Goal: Navigation & Orientation: Find specific page/section

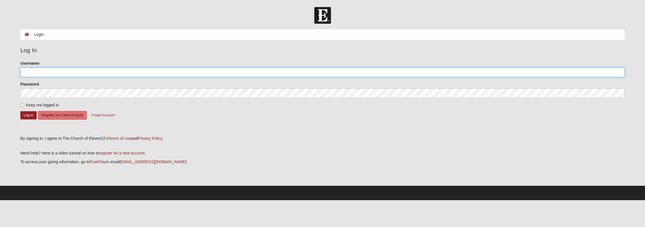
click at [30, 71] on input "Username" at bounding box center [322, 72] width 605 height 10
type input "rshofstra@me.com"
click at [29, 114] on button "Log In" at bounding box center [28, 115] width 16 height 8
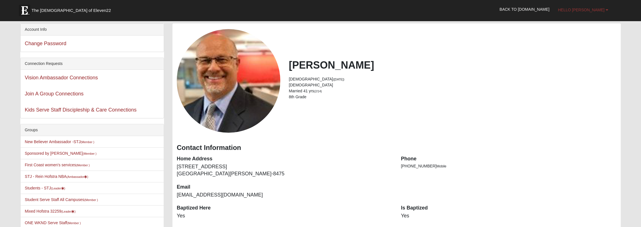
click at [588, 9] on span "Hello [PERSON_NAME]" at bounding box center [581, 10] width 47 height 5
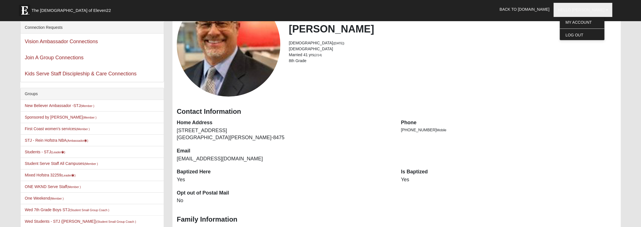
scroll to position [56, 0]
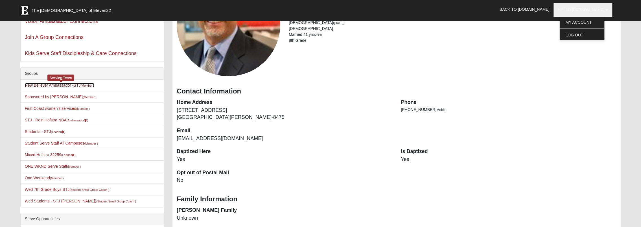
click at [53, 84] on link "New Believer Ambassador -STJ (Member )" at bounding box center [59, 85] width 69 height 5
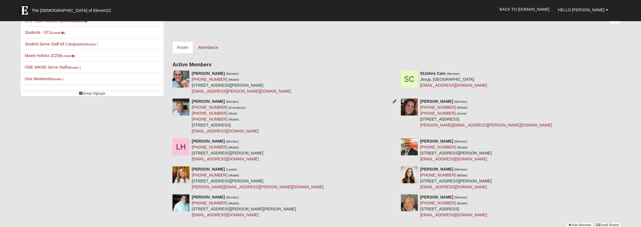
scroll to position [141, 0]
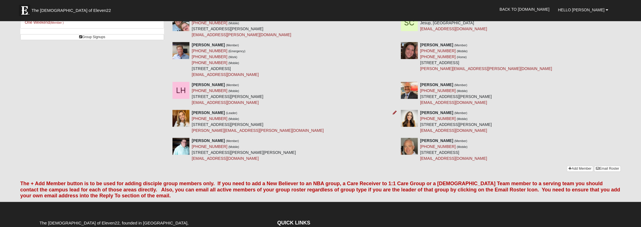
click at [179, 120] on img at bounding box center [181, 118] width 17 height 17
click at [180, 119] on img at bounding box center [181, 118] width 17 height 17
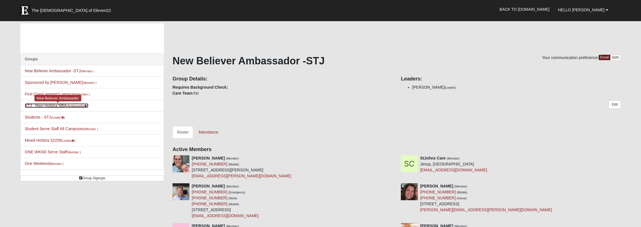
click at [63, 104] on link "STJ - Rein Hofstra NBA (Ambassador )" at bounding box center [57, 105] width 64 height 5
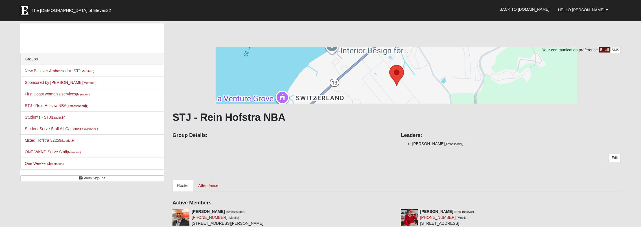
click at [293, 171] on div "Edit" at bounding box center [397, 162] width 448 height 17
click at [540, 8] on link "Back to [DOMAIN_NAME]" at bounding box center [525, 9] width 58 height 14
click at [523, 171] on div "Your communication preference: Email SMS STJ - Rein Hofstra NBA Group Details: …" at bounding box center [397, 157] width 448 height 220
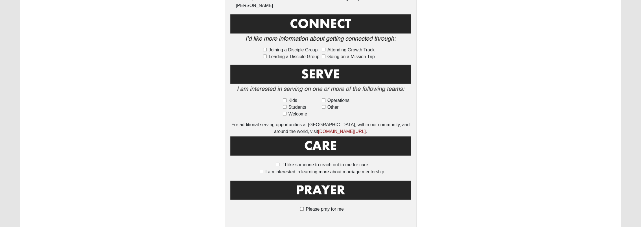
scroll to position [335, 0]
